Goal: Check status: Check status

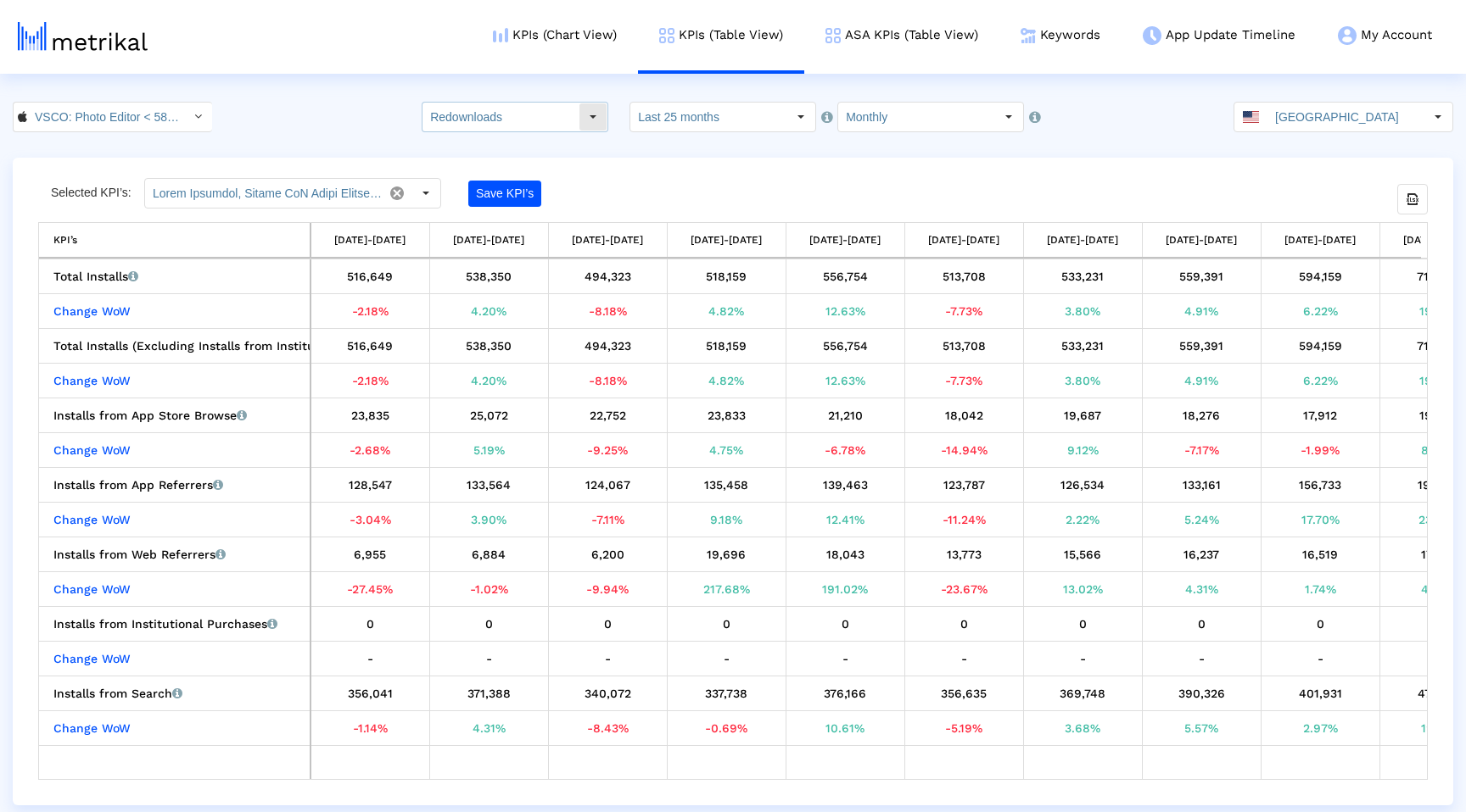
click at [593, 116] on div "Select" at bounding box center [593, 117] width 27 height 27
click at [566, 148] on div "Total Installs" at bounding box center [531, 147] width 167 height 28
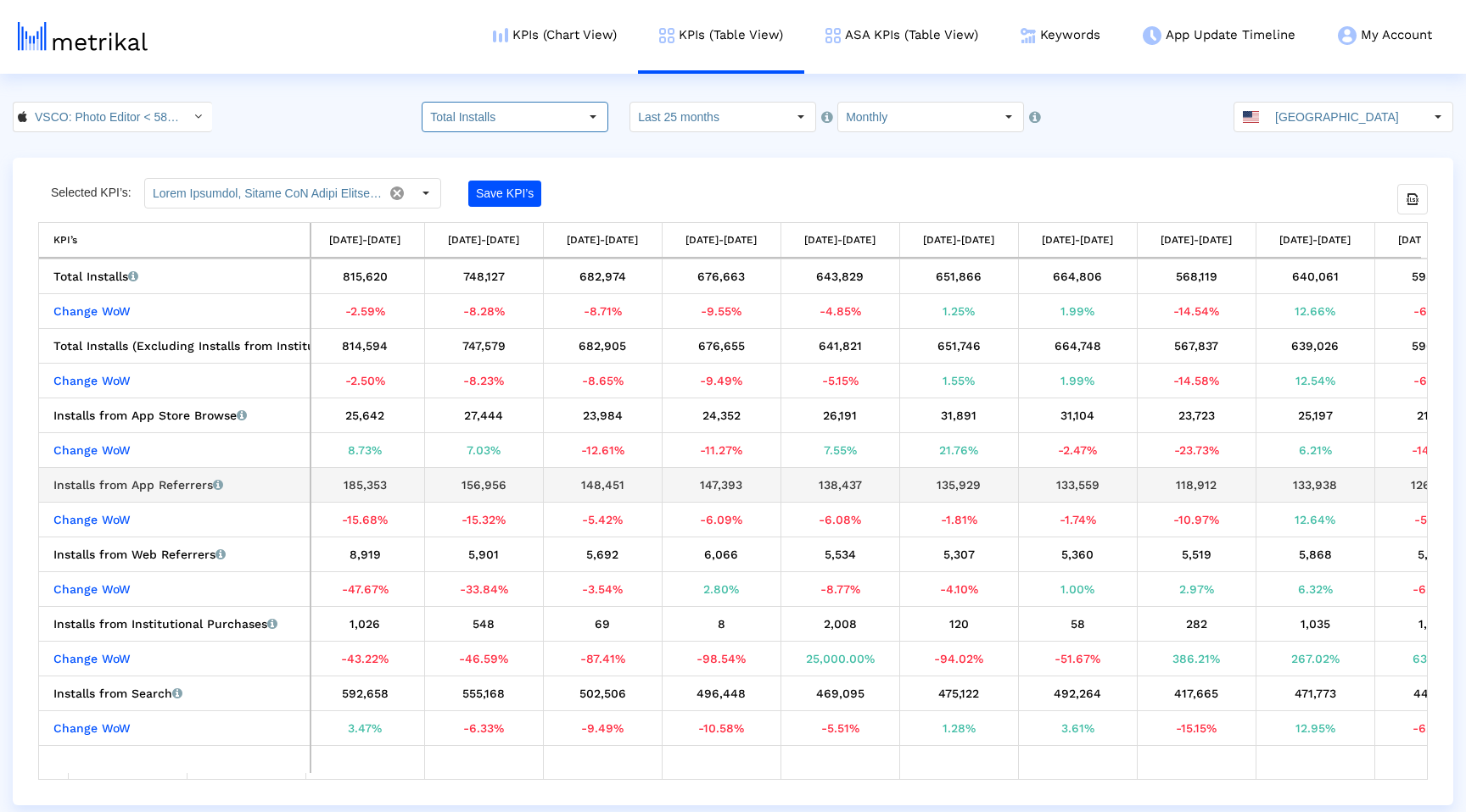
scroll to position [0, 1977]
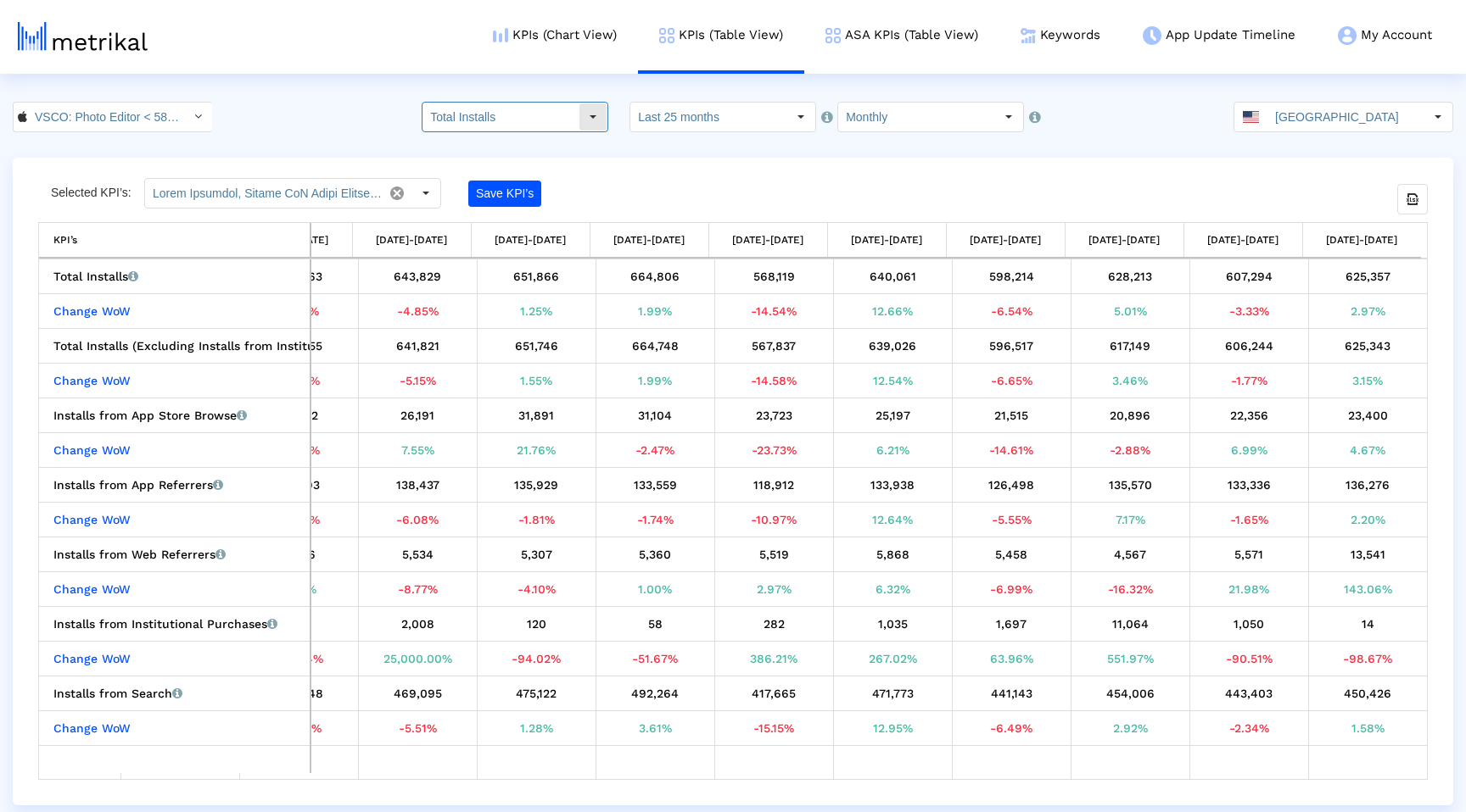
click at [528, 115] on input "Total Installs" at bounding box center [500, 117] width 156 height 29
click at [534, 176] on div "New Installs" at bounding box center [531, 174] width 167 height 28
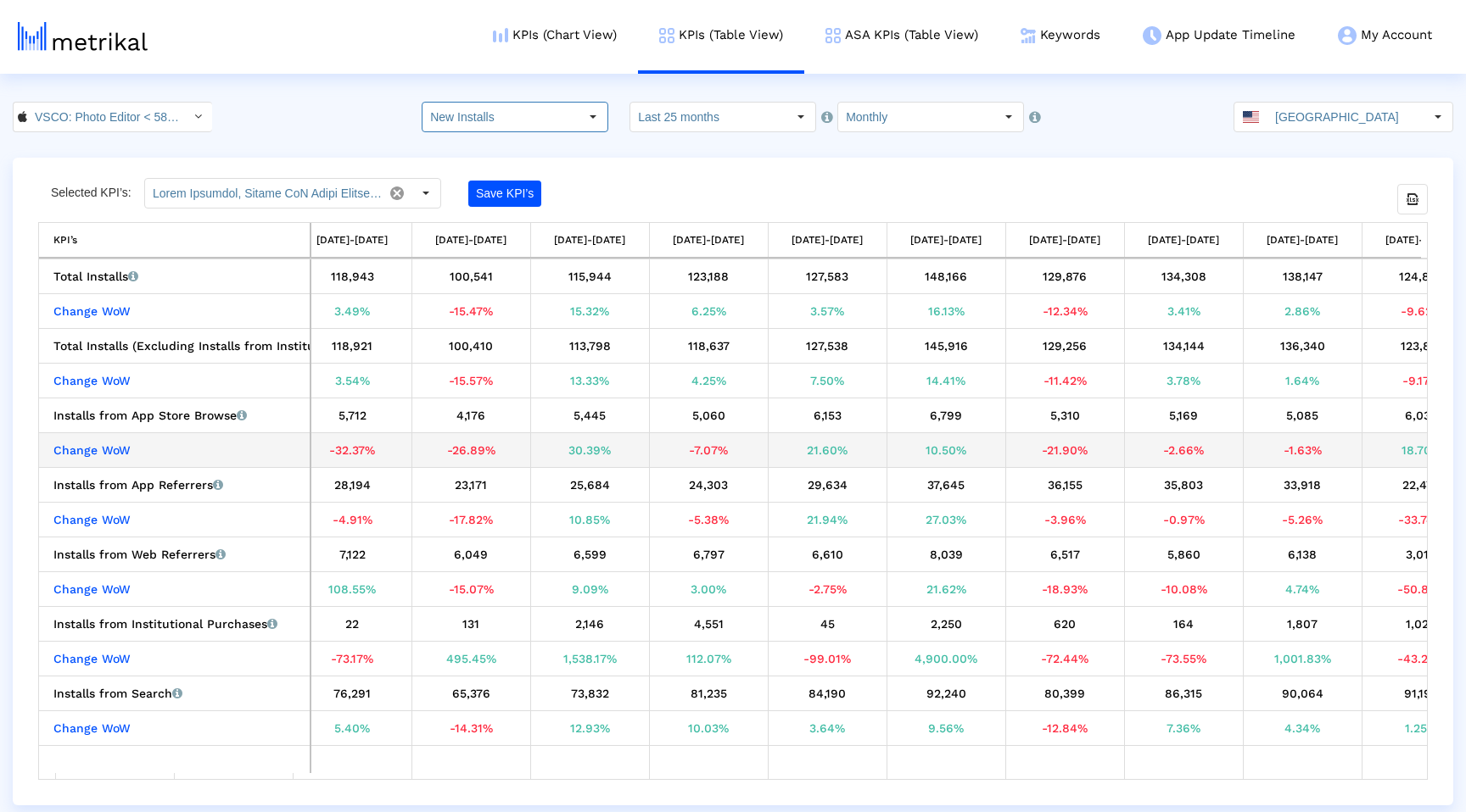
scroll to position [0, 0]
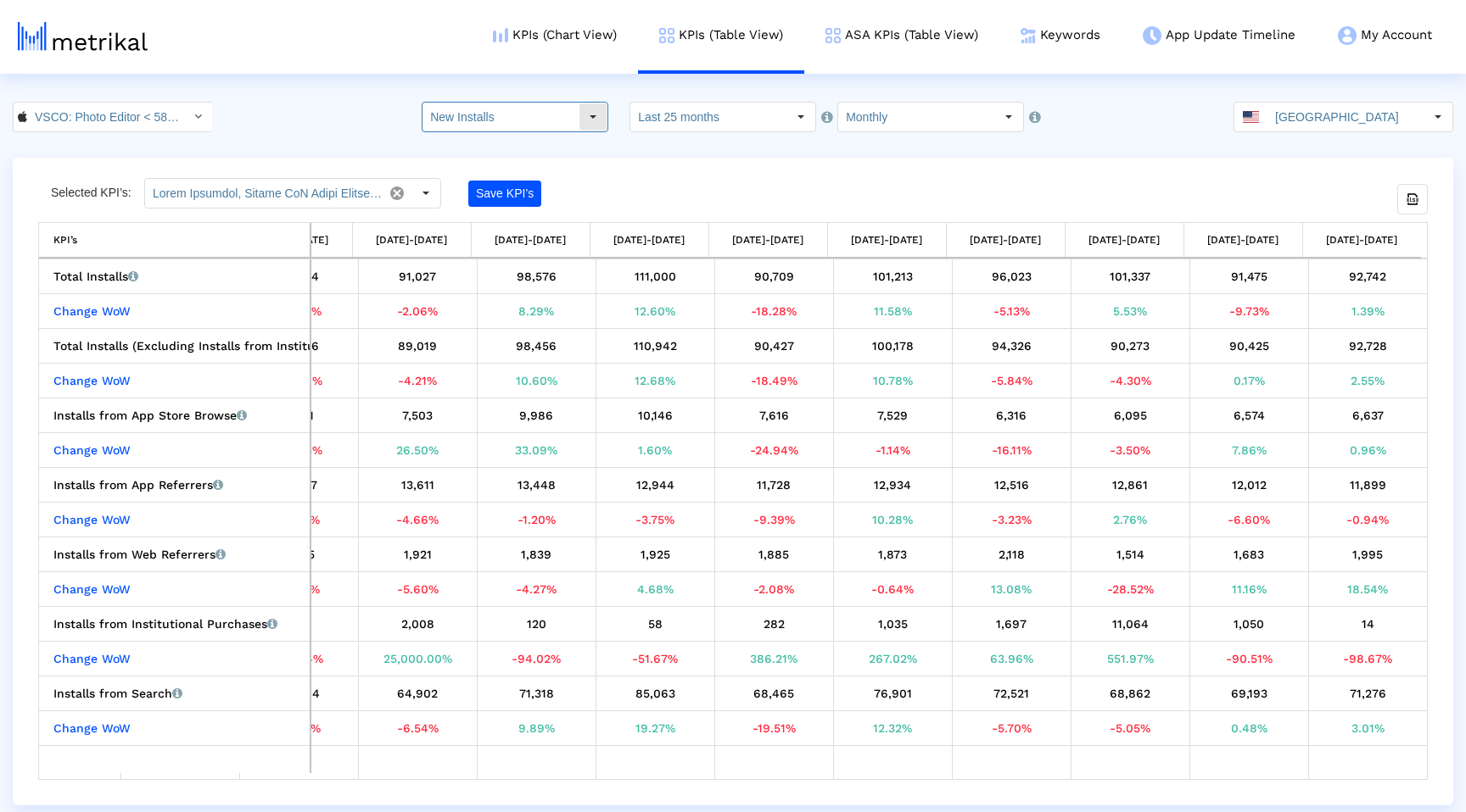
click at [578, 121] on input "New Installs" at bounding box center [500, 117] width 156 height 29
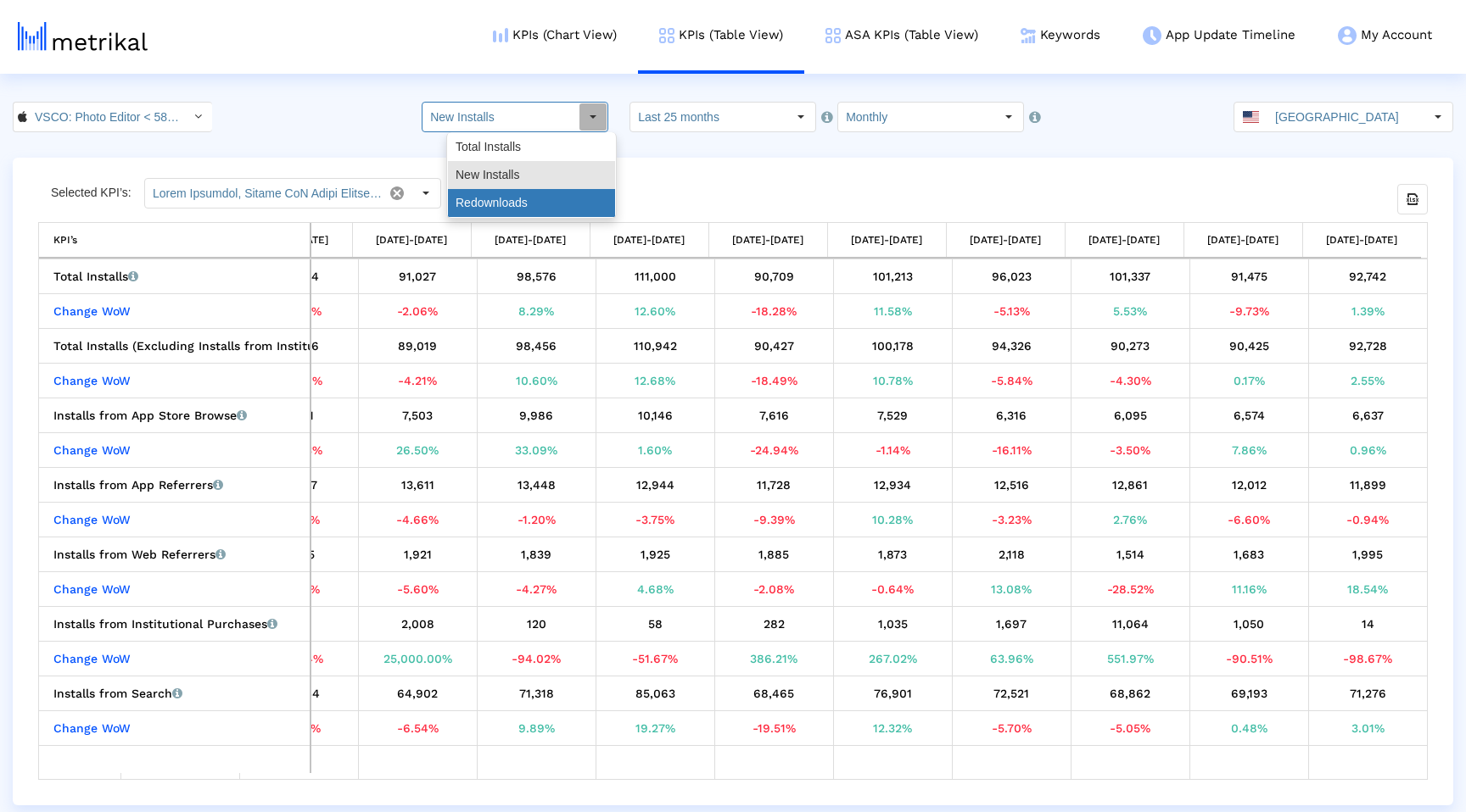
click at [549, 196] on div "Redownloads" at bounding box center [531, 203] width 167 height 28
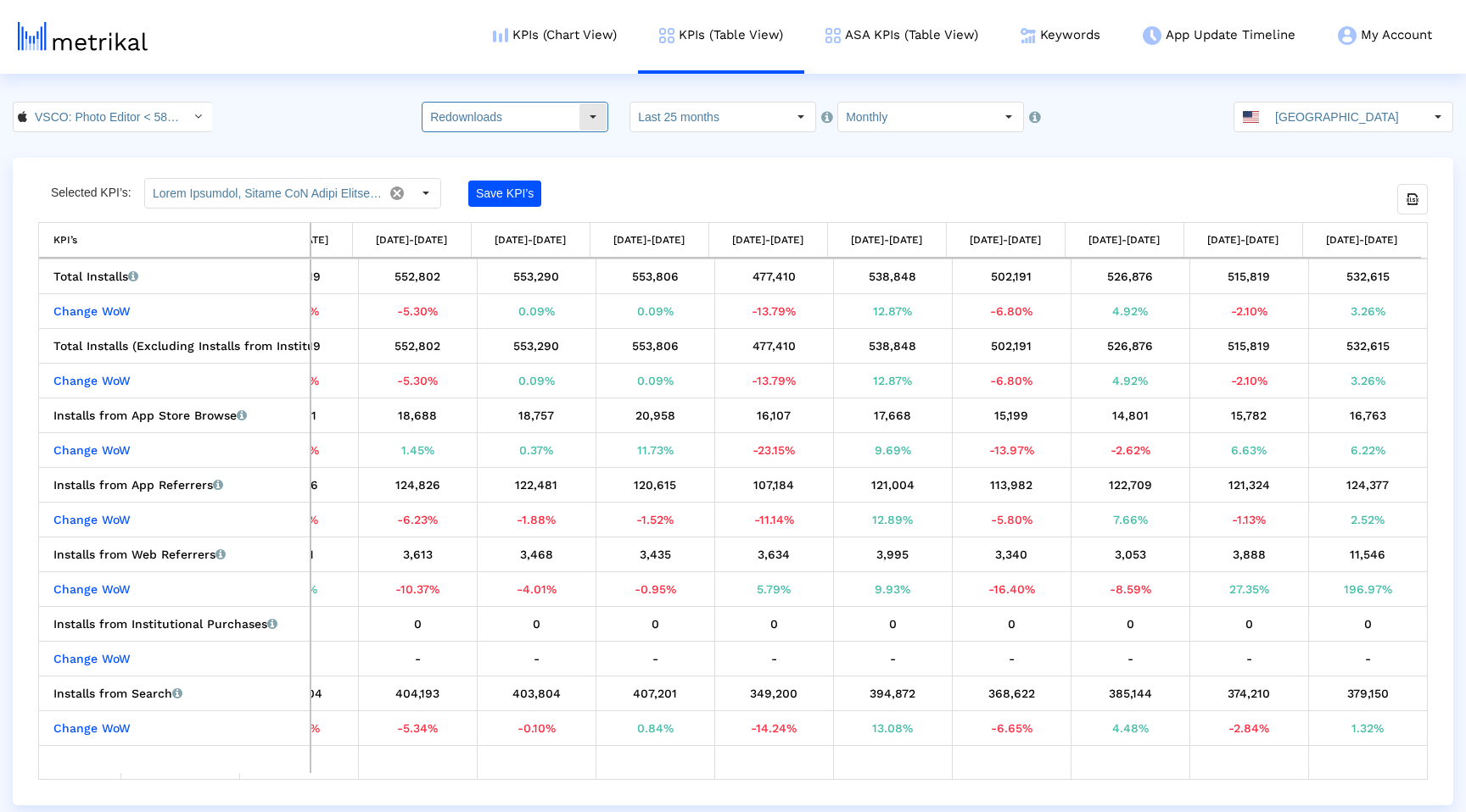
click at [567, 120] on input "Redownloads" at bounding box center [500, 117] width 156 height 29
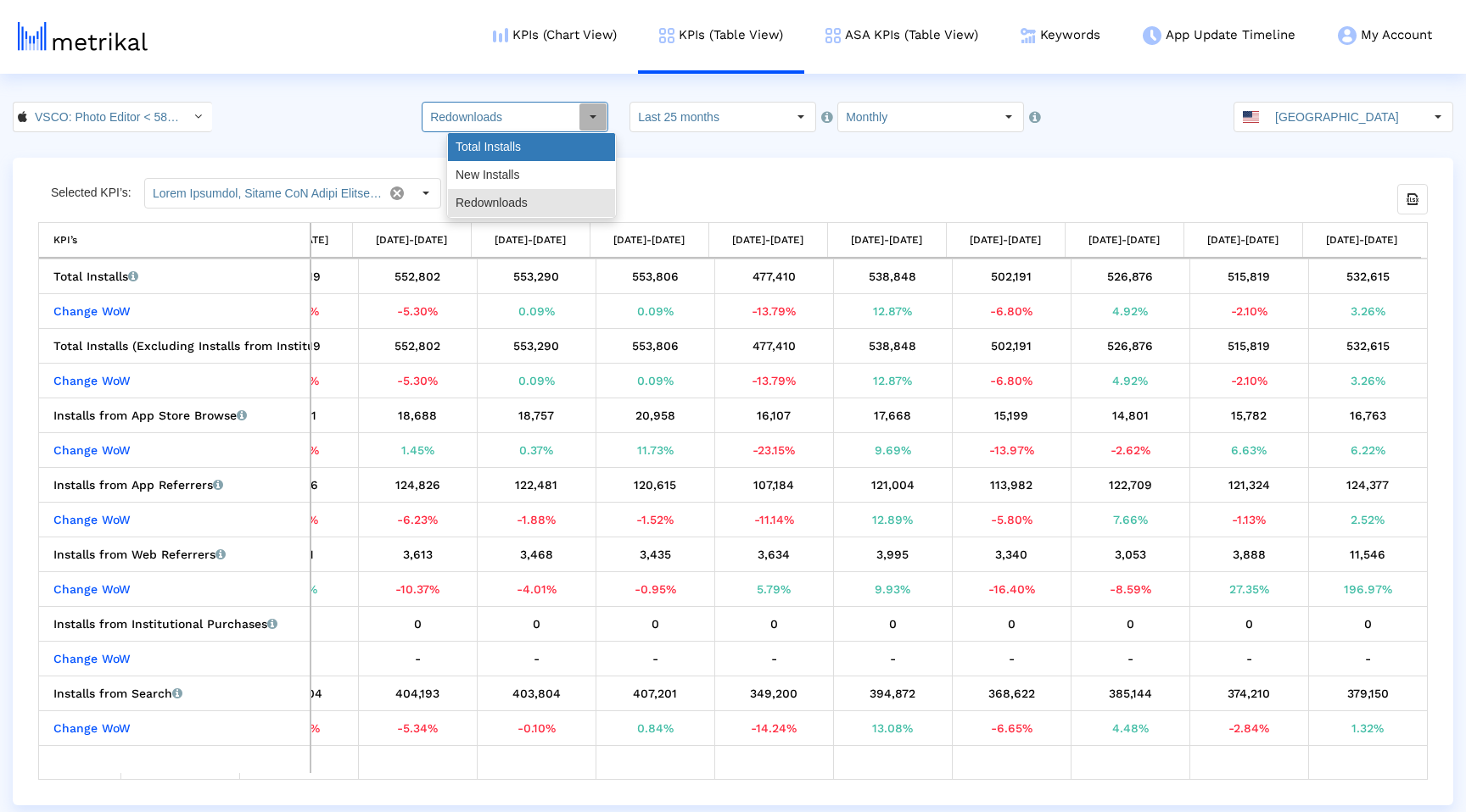
click at [558, 141] on div "Total Installs" at bounding box center [531, 147] width 167 height 28
type input "Total Installs"
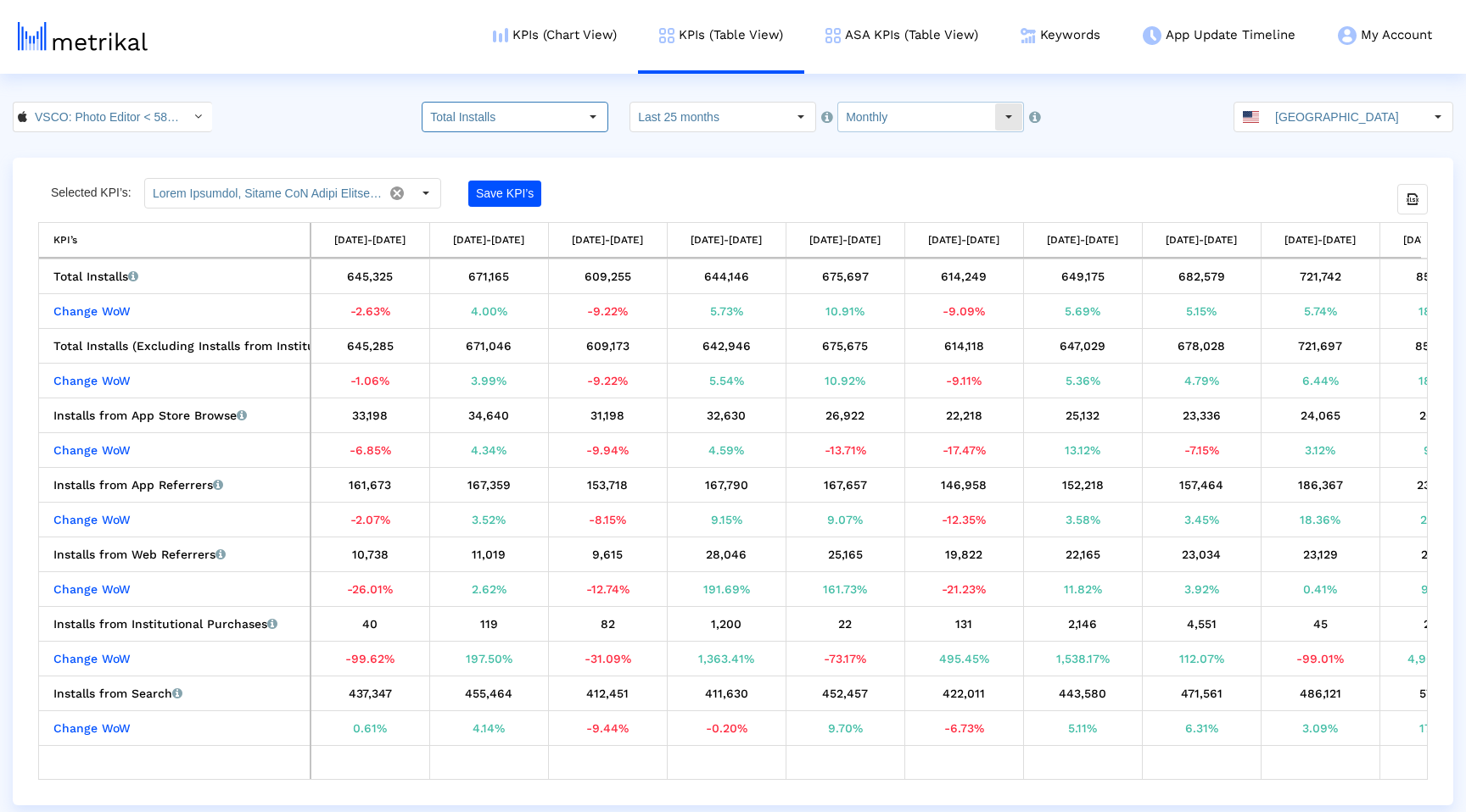
click at [995, 115] on div "Select" at bounding box center [1009, 117] width 27 height 27
click at [971, 156] on div "Weekly" at bounding box center [914, 147] width 167 height 28
type input "Weekly"
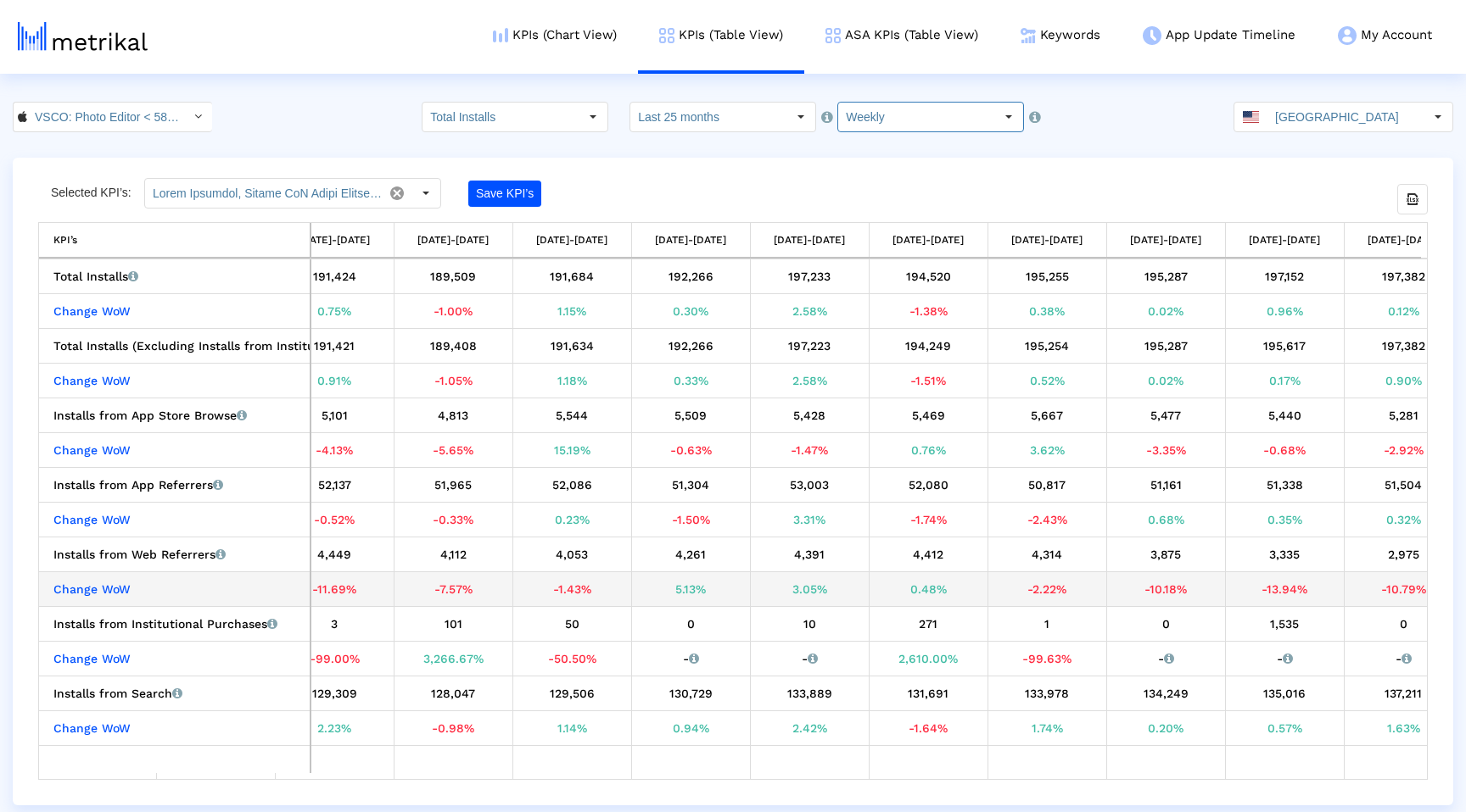
scroll to position [0, 4024]
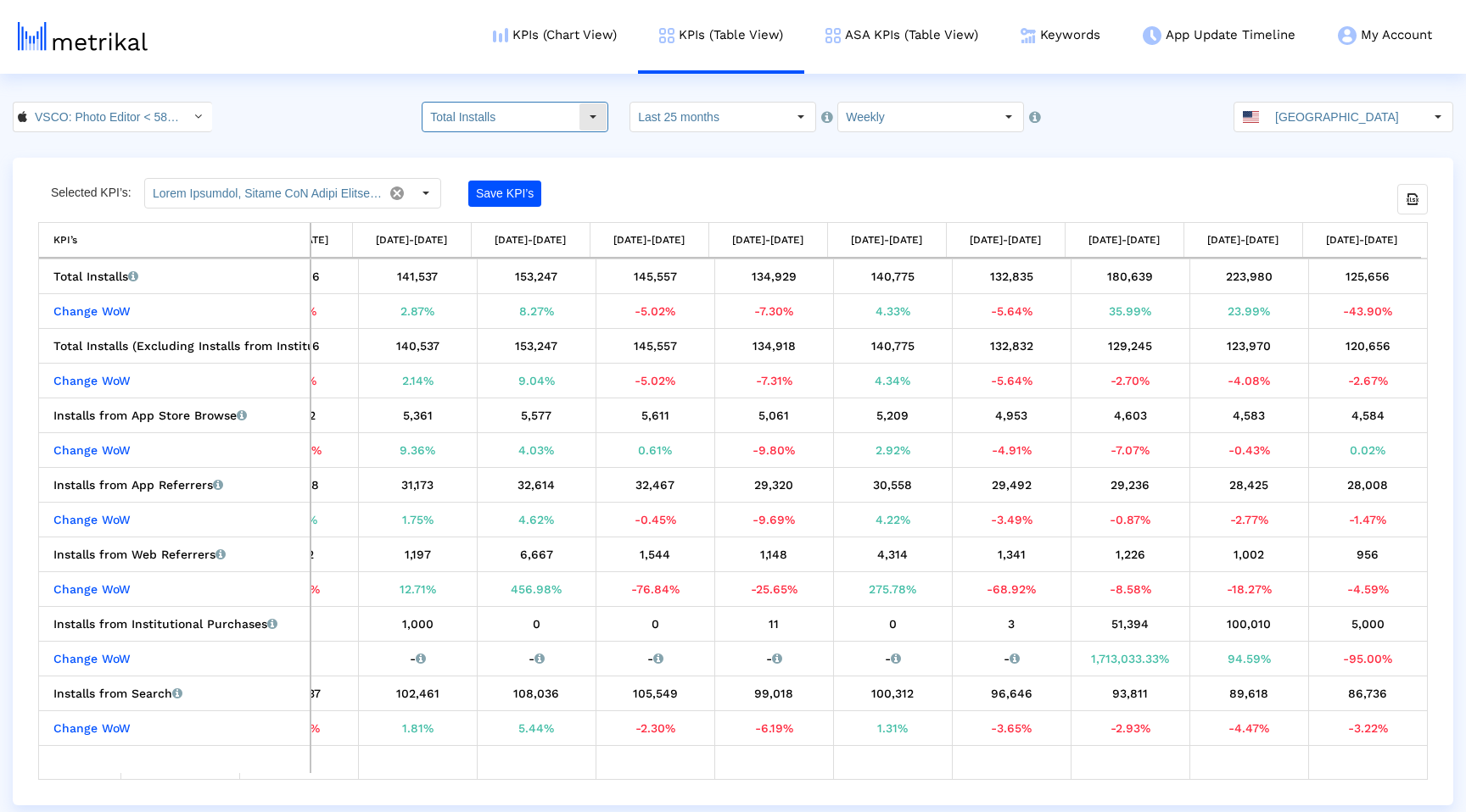
click at [607, 128] on div "Select" at bounding box center [593, 117] width 27 height 27
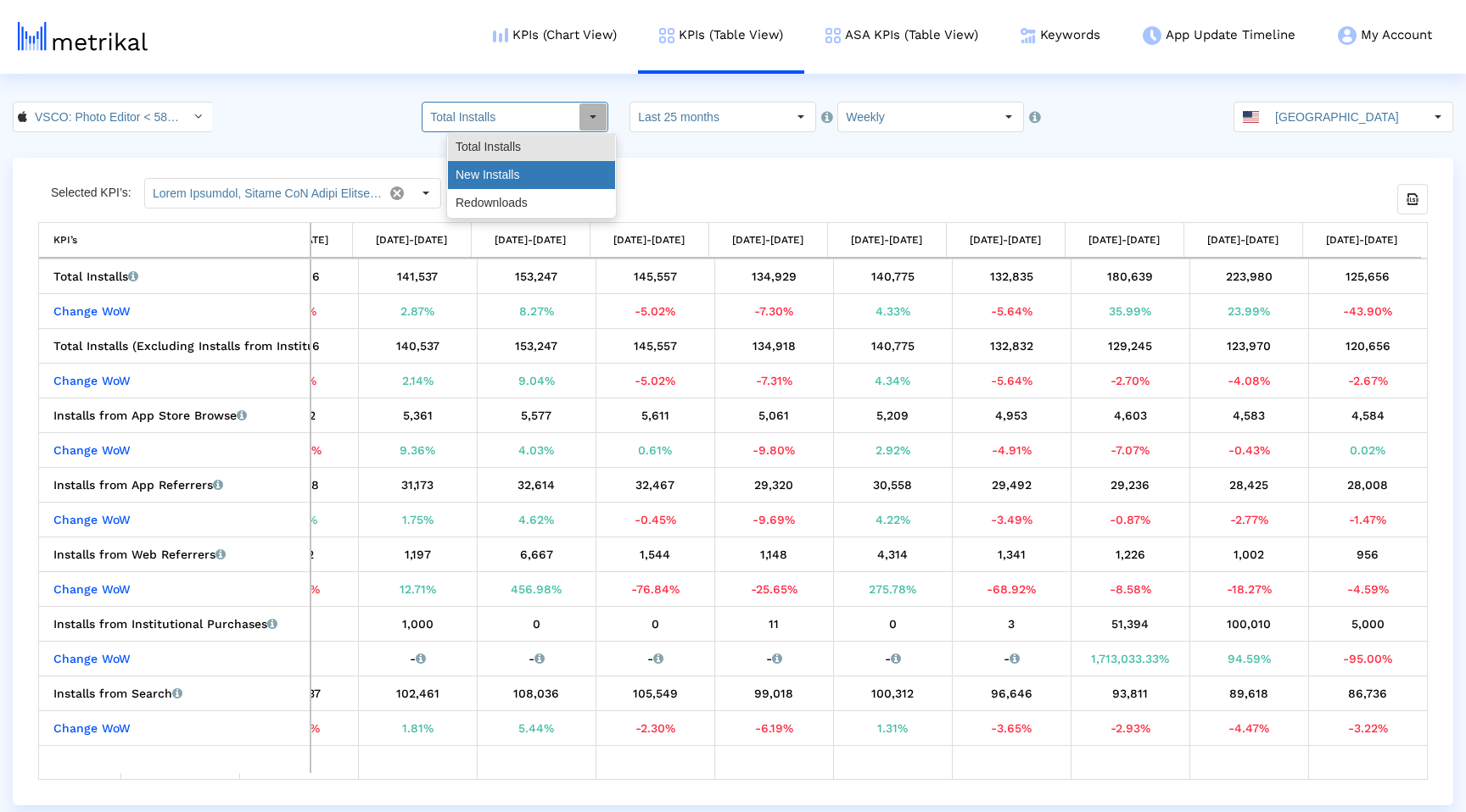
click at [569, 173] on div "New Installs" at bounding box center [531, 174] width 167 height 28
type input "New Installs"
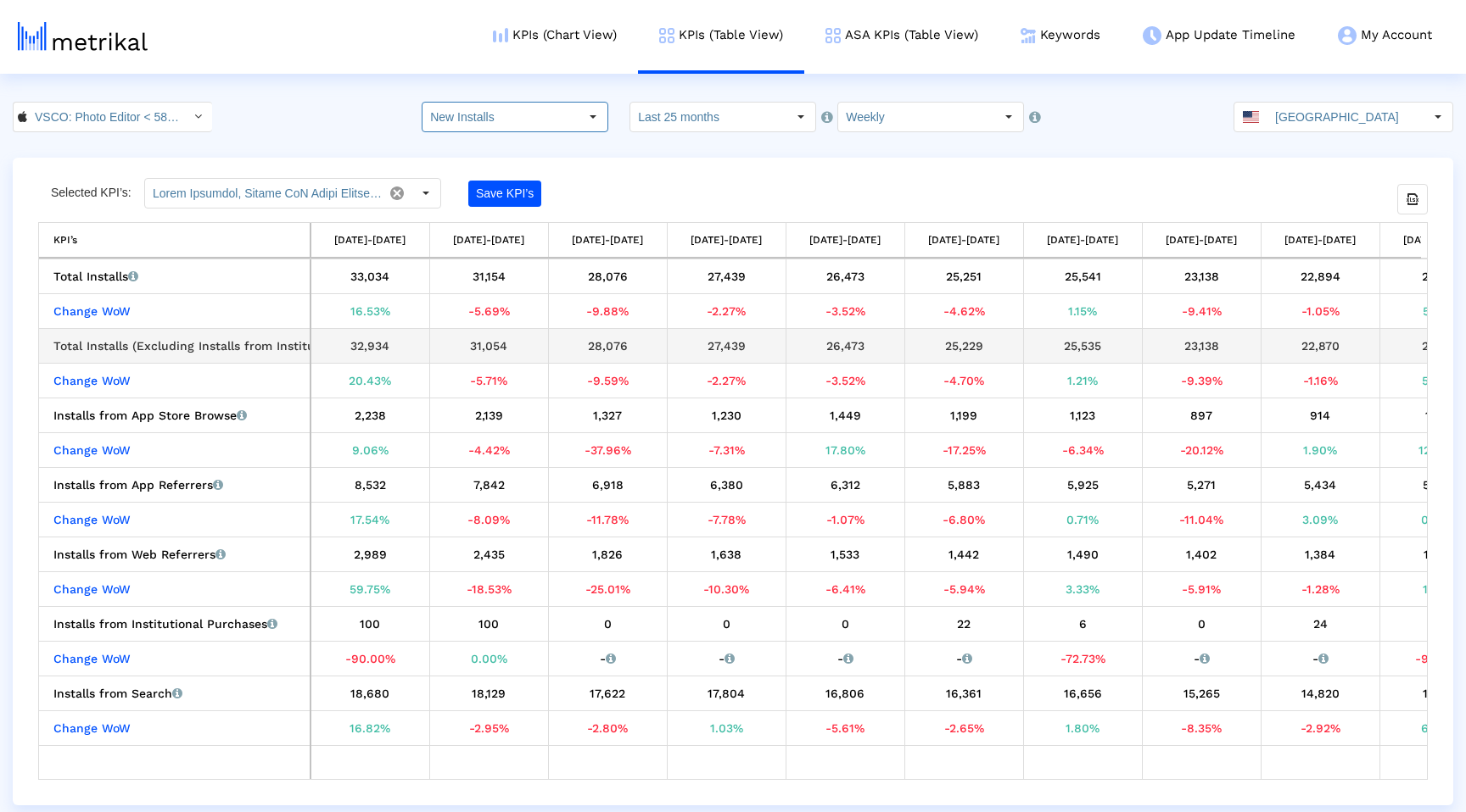
scroll to position [0, 321]
